Goal: Information Seeking & Learning: Compare options

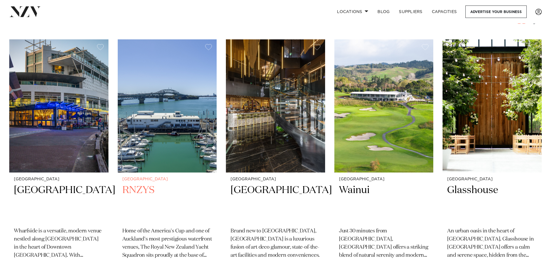
scroll to position [173, 0]
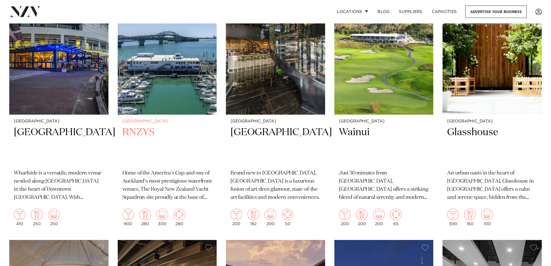
click at [176, 105] on img at bounding box center [167, 48] width 99 height 133
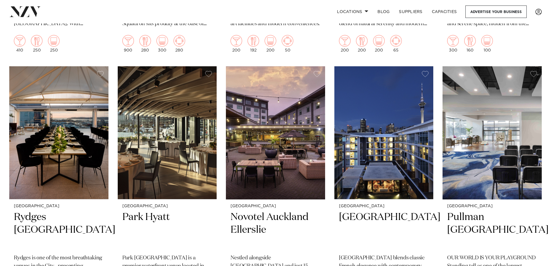
scroll to position [405, 0]
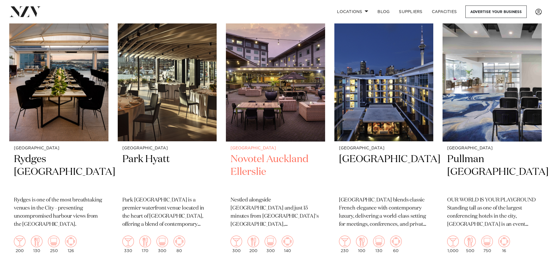
click at [295, 114] on img at bounding box center [275, 74] width 99 height 133
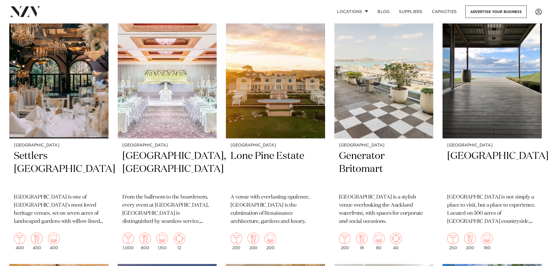
scroll to position [953, 0]
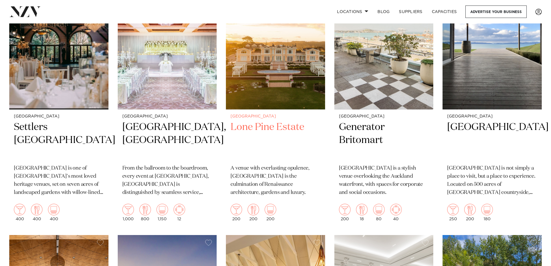
click at [277, 90] on img at bounding box center [275, 43] width 99 height 133
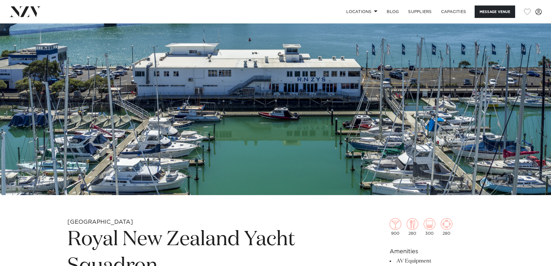
scroll to position [29, 0]
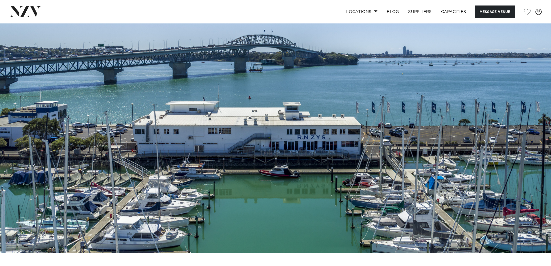
click at [326, 151] on img at bounding box center [275, 124] width 551 height 258
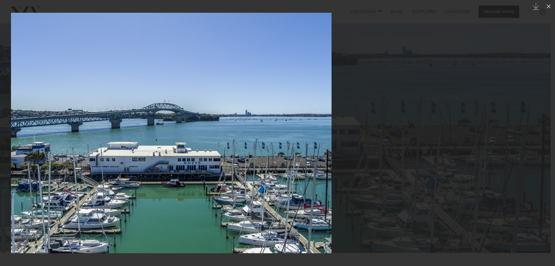
drag, startPoint x: 217, startPoint y: 161, endPoint x: 190, endPoint y: 158, distance: 27.4
click at [190, 158] on img at bounding box center [171, 133] width 321 height 240
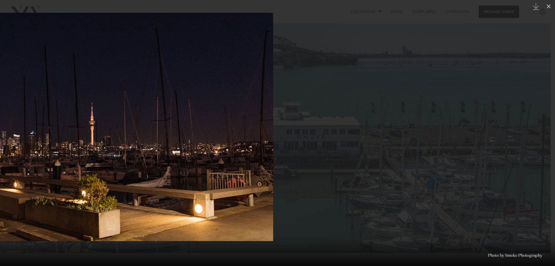
drag, startPoint x: 306, startPoint y: 149, endPoint x: 124, endPoint y: 150, distance: 181.8
click at [124, 150] on img at bounding box center [102, 127] width 342 height 228
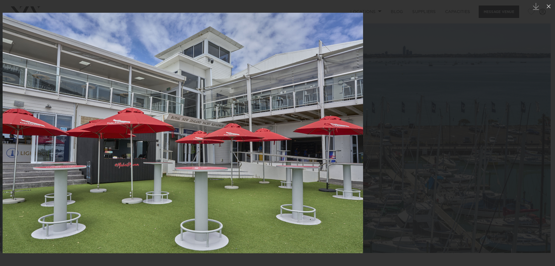
drag, startPoint x: 307, startPoint y: 139, endPoint x: 208, endPoint y: 153, distance: 99.7
click at [208, 153] on img at bounding box center [183, 133] width 360 height 240
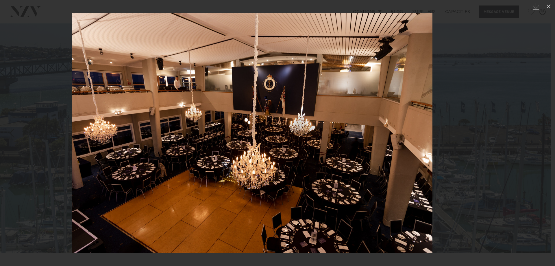
drag, startPoint x: 326, startPoint y: 153, endPoint x: 226, endPoint y: 157, distance: 99.8
click at [226, 157] on img at bounding box center [252, 133] width 360 height 240
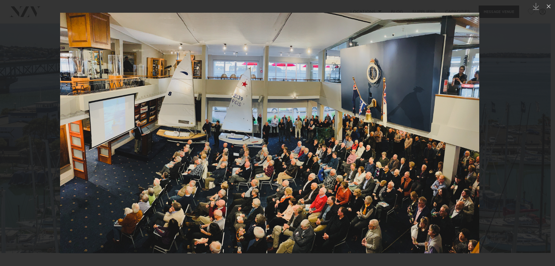
drag, startPoint x: 308, startPoint y: 153, endPoint x: 168, endPoint y: 150, distance: 139.3
click at [168, 150] on img at bounding box center [269, 133] width 419 height 240
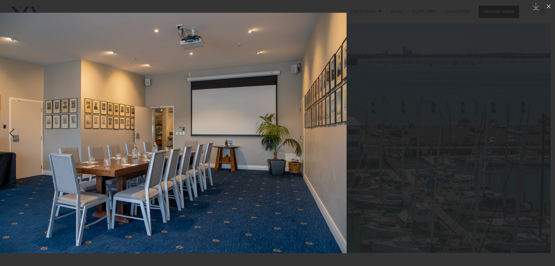
drag, startPoint x: 286, startPoint y: 158, endPoint x: 165, endPoint y: 149, distance: 122.0
click at [165, 149] on img at bounding box center [166, 133] width 360 height 240
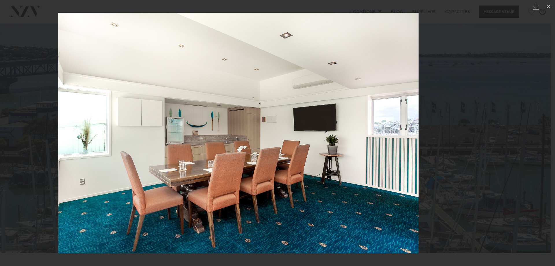
drag, startPoint x: 272, startPoint y: 151, endPoint x: 123, endPoint y: 142, distance: 149.7
click at [123, 142] on img at bounding box center [238, 133] width 360 height 240
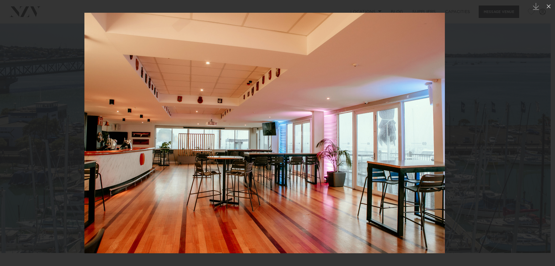
drag, startPoint x: 250, startPoint y: 139, endPoint x: 88, endPoint y: 140, distance: 162.2
click at [88, 141] on img at bounding box center [264, 133] width 360 height 240
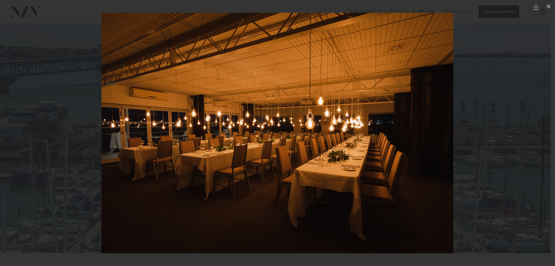
drag, startPoint x: 253, startPoint y: 137, endPoint x: 158, endPoint y: 136, distance: 96.0
click at [158, 136] on img at bounding box center [277, 133] width 352 height 240
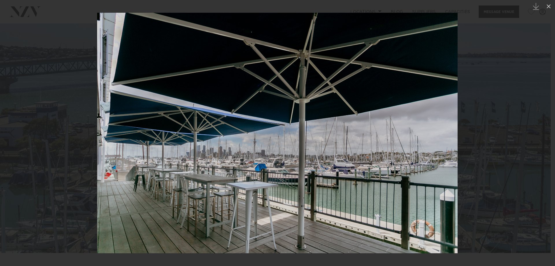
drag, startPoint x: 287, startPoint y: 136, endPoint x: 106, endPoint y: 125, distance: 181.3
click at [106, 125] on img at bounding box center [277, 133] width 360 height 240
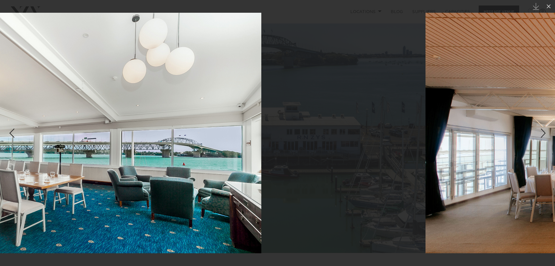
drag, startPoint x: 299, startPoint y: 145, endPoint x: 88, endPoint y: 137, distance: 210.3
click at [88, 137] on img at bounding box center [74, 133] width 373 height 240
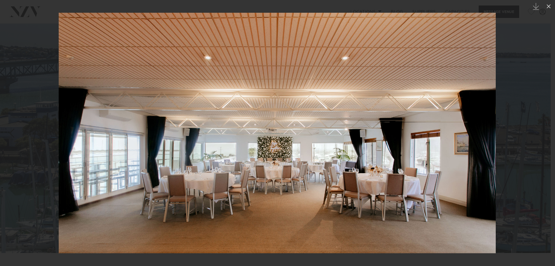
drag, startPoint x: 266, startPoint y: 149, endPoint x: 106, endPoint y: 137, distance: 160.0
click at [108, 138] on img at bounding box center [277, 133] width 437 height 240
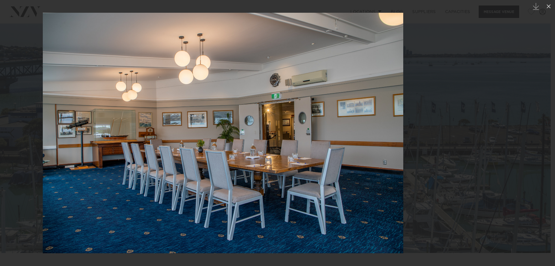
drag, startPoint x: 308, startPoint y: 143, endPoint x: 86, endPoint y: 136, distance: 221.8
click at [86, 136] on img at bounding box center [223, 133] width 360 height 240
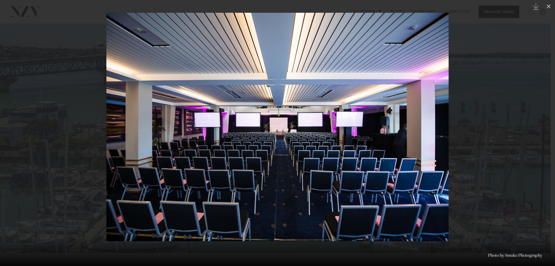
drag, startPoint x: 291, startPoint y: 147, endPoint x: 107, endPoint y: 147, distance: 184.4
click at [108, 146] on img at bounding box center [277, 127] width 342 height 228
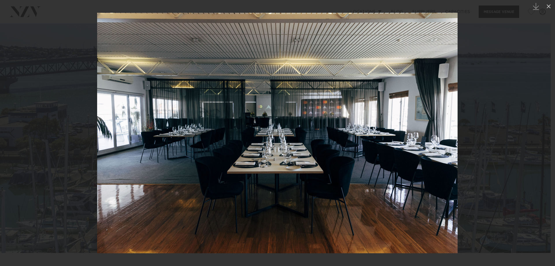
drag, startPoint x: 329, startPoint y: 160, endPoint x: 58, endPoint y: 145, distance: 271.3
click at [97, 145] on img at bounding box center [277, 133] width 360 height 240
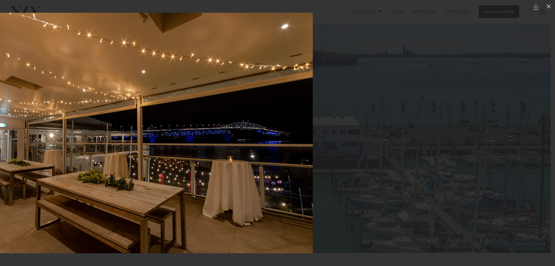
drag, startPoint x: 268, startPoint y: 119, endPoint x: 2, endPoint y: 114, distance: 265.4
click at [6, 113] on img at bounding box center [132, 133] width 360 height 240
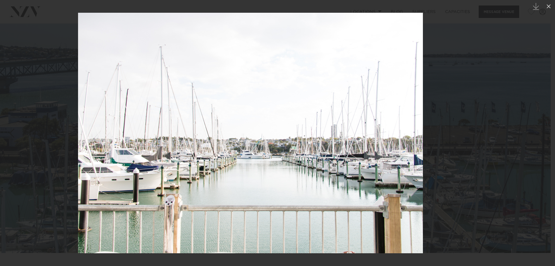
drag, startPoint x: 266, startPoint y: 126, endPoint x: 52, endPoint y: 94, distance: 216.3
click at [78, 94] on img at bounding box center [250, 133] width 345 height 240
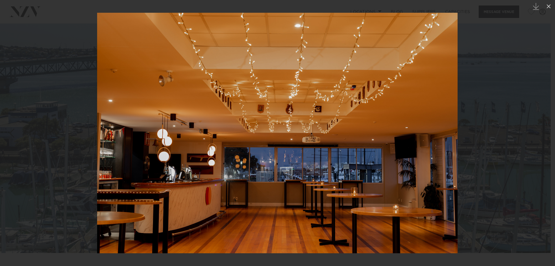
drag, startPoint x: 293, startPoint y: 103, endPoint x: 18, endPoint y: 92, distance: 274.8
click at [97, 91] on img at bounding box center [277, 133] width 360 height 240
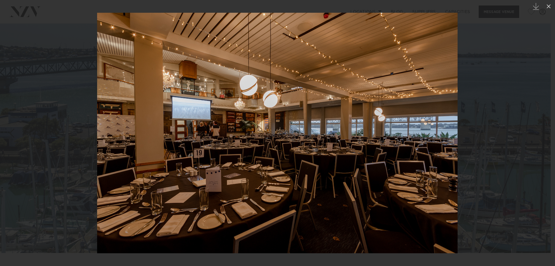
drag, startPoint x: 347, startPoint y: 131, endPoint x: 33, endPoint y: 106, distance: 314.9
click at [97, 106] on img at bounding box center [277, 133] width 360 height 240
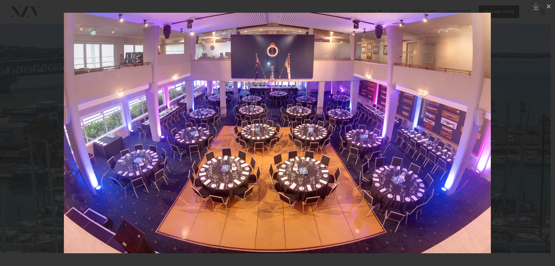
drag, startPoint x: 362, startPoint y: 142, endPoint x: 92, endPoint y: 147, distance: 269.7
click at [92, 147] on img at bounding box center [277, 133] width 427 height 240
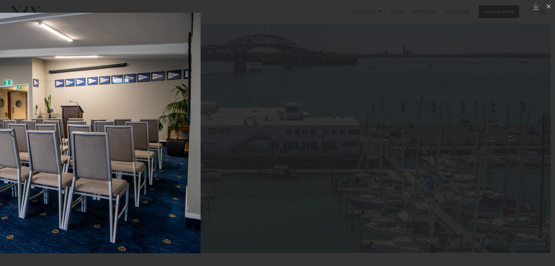
drag, startPoint x: 303, startPoint y: 150, endPoint x: 42, endPoint y: 155, distance: 261.0
click at [42, 155] on img at bounding box center [20, 133] width 360 height 240
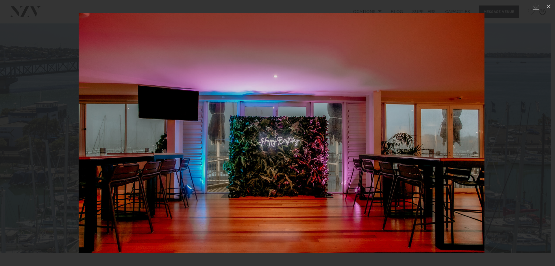
drag, startPoint x: 92, startPoint y: 153, endPoint x: 367, endPoint y: 151, distance: 274.6
click at [369, 150] on img at bounding box center [282, 133] width 406 height 240
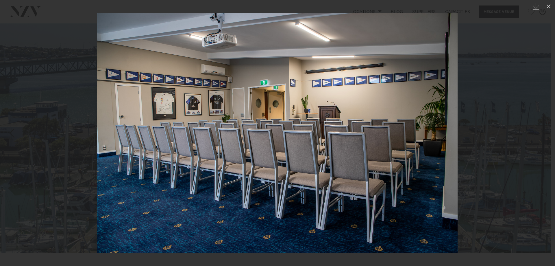
drag, startPoint x: 339, startPoint y: 158, endPoint x: 109, endPoint y: 137, distance: 231.4
click at [110, 137] on img at bounding box center [277, 133] width 360 height 240
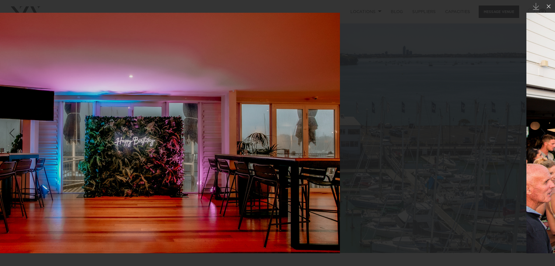
drag, startPoint x: 257, startPoint y: 145, endPoint x: 104, endPoint y: 137, distance: 152.8
click at [106, 137] on img at bounding box center [137, 133] width 406 height 240
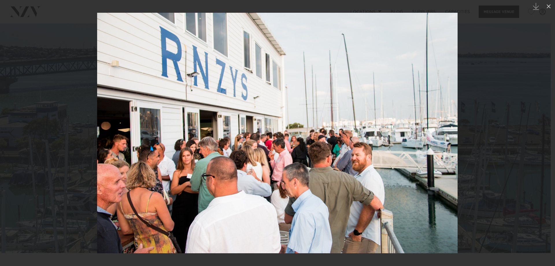
drag, startPoint x: 142, startPoint y: 146, endPoint x: 322, endPoint y: 144, distance: 179.8
click at [321, 144] on img at bounding box center [277, 133] width 360 height 240
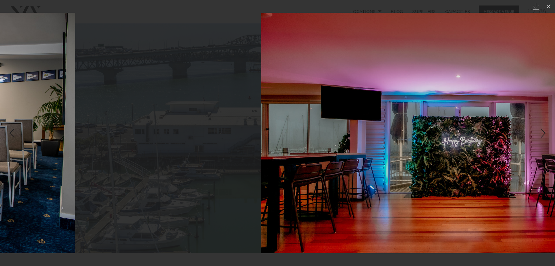
drag, startPoint x: 176, startPoint y: 147, endPoint x: 366, endPoint y: 144, distance: 190.5
click at [366, 144] on img at bounding box center [464, 133] width 406 height 240
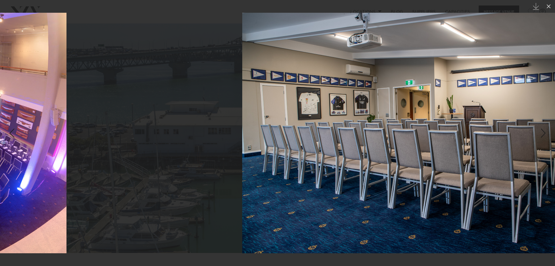
drag, startPoint x: 234, startPoint y: 152, endPoint x: 401, endPoint y: 140, distance: 167.0
click at [400, 140] on img at bounding box center [422, 133] width 360 height 240
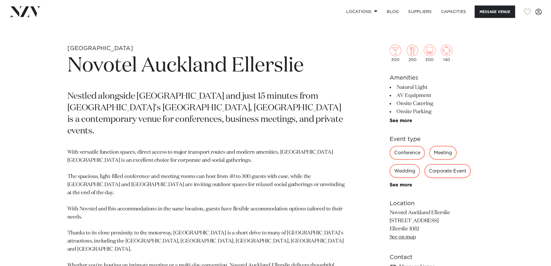
scroll to position [434, 0]
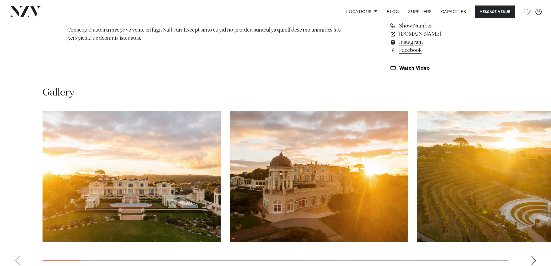
scroll to position [578, 0]
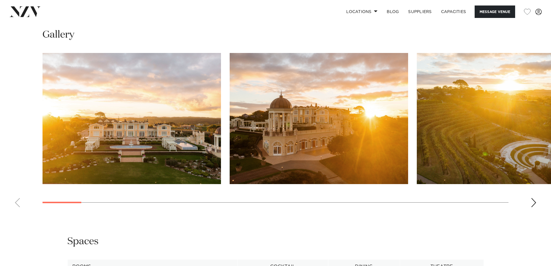
click at [534, 201] on div "Next slide" at bounding box center [533, 202] width 6 height 9
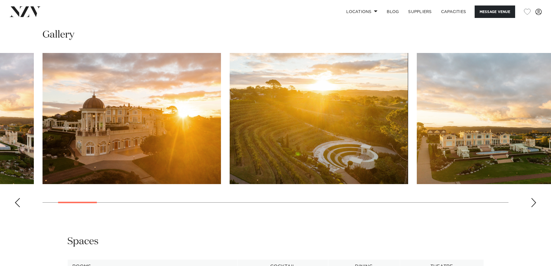
click at [534, 201] on div "Next slide" at bounding box center [533, 202] width 6 height 9
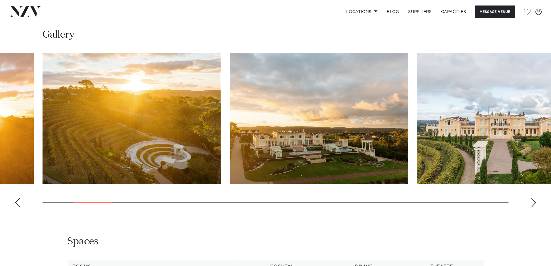
click at [534, 201] on div "Next slide" at bounding box center [533, 202] width 6 height 9
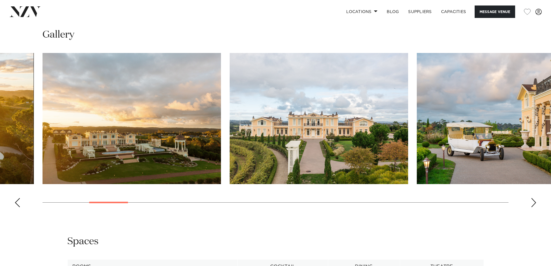
click at [534, 201] on div "Next slide" at bounding box center [533, 202] width 6 height 9
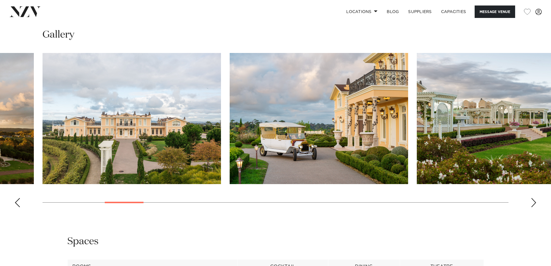
click at [534, 201] on div "Next slide" at bounding box center [533, 202] width 6 height 9
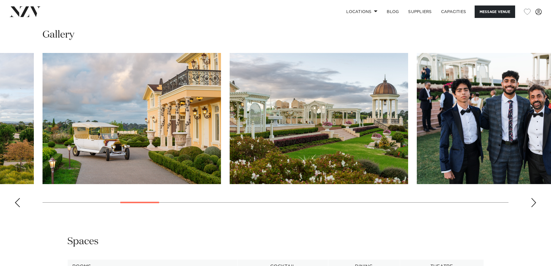
click at [534, 201] on div "Next slide" at bounding box center [533, 202] width 6 height 9
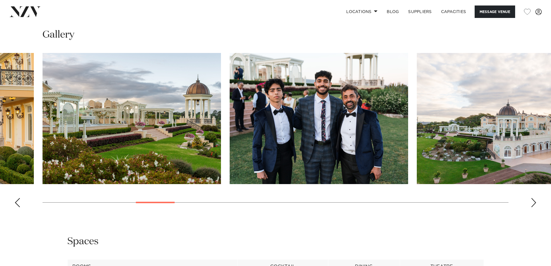
click at [534, 201] on div "Next slide" at bounding box center [533, 202] width 6 height 9
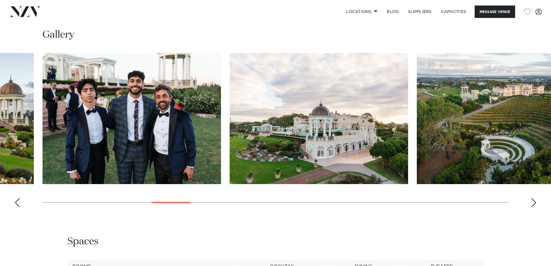
click at [534, 201] on div "Next slide" at bounding box center [533, 202] width 6 height 9
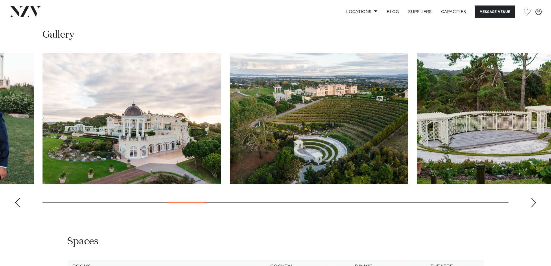
click at [534, 201] on div "Next slide" at bounding box center [533, 202] width 6 height 9
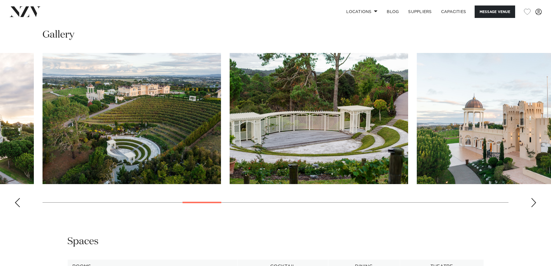
click at [534, 201] on div "Next slide" at bounding box center [533, 202] width 6 height 9
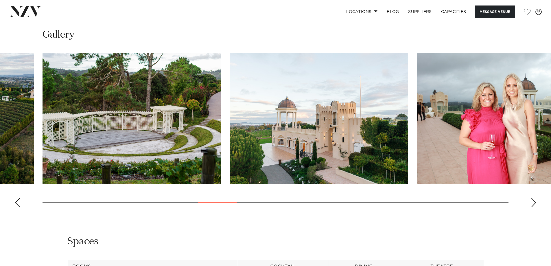
click at [532, 199] on div "Next slide" at bounding box center [533, 202] width 6 height 9
